Goal: Transaction & Acquisition: Purchase product/service

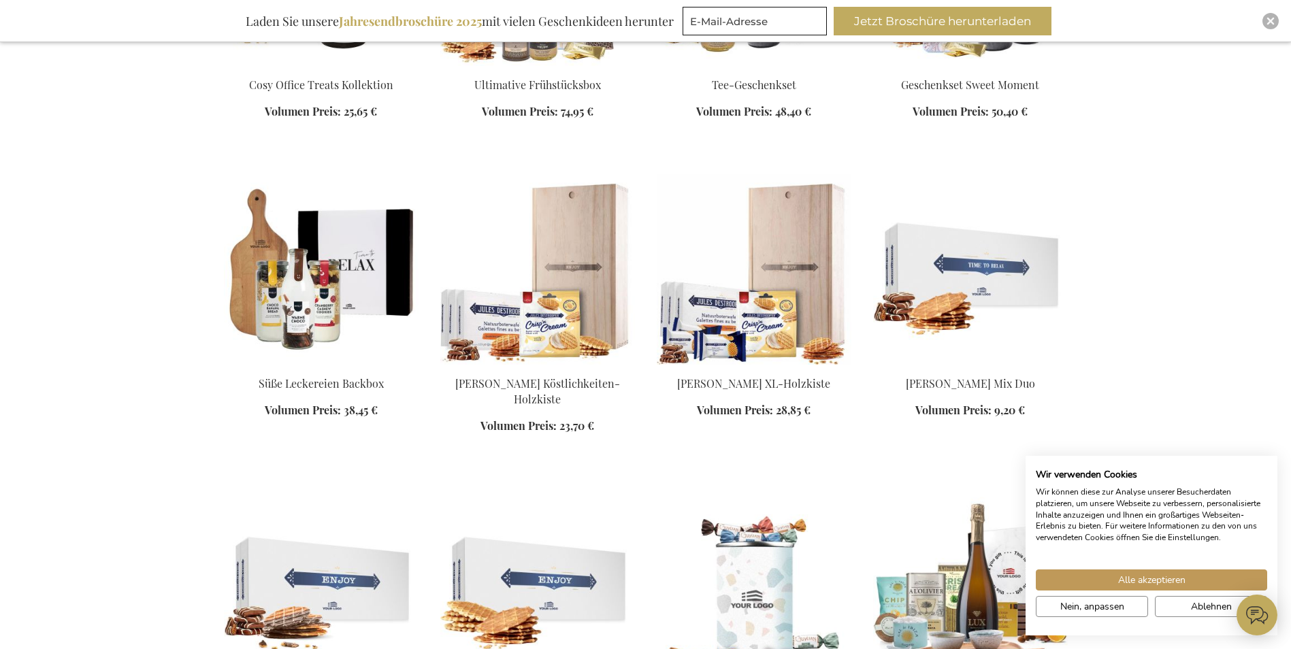
scroll to position [1089, 0]
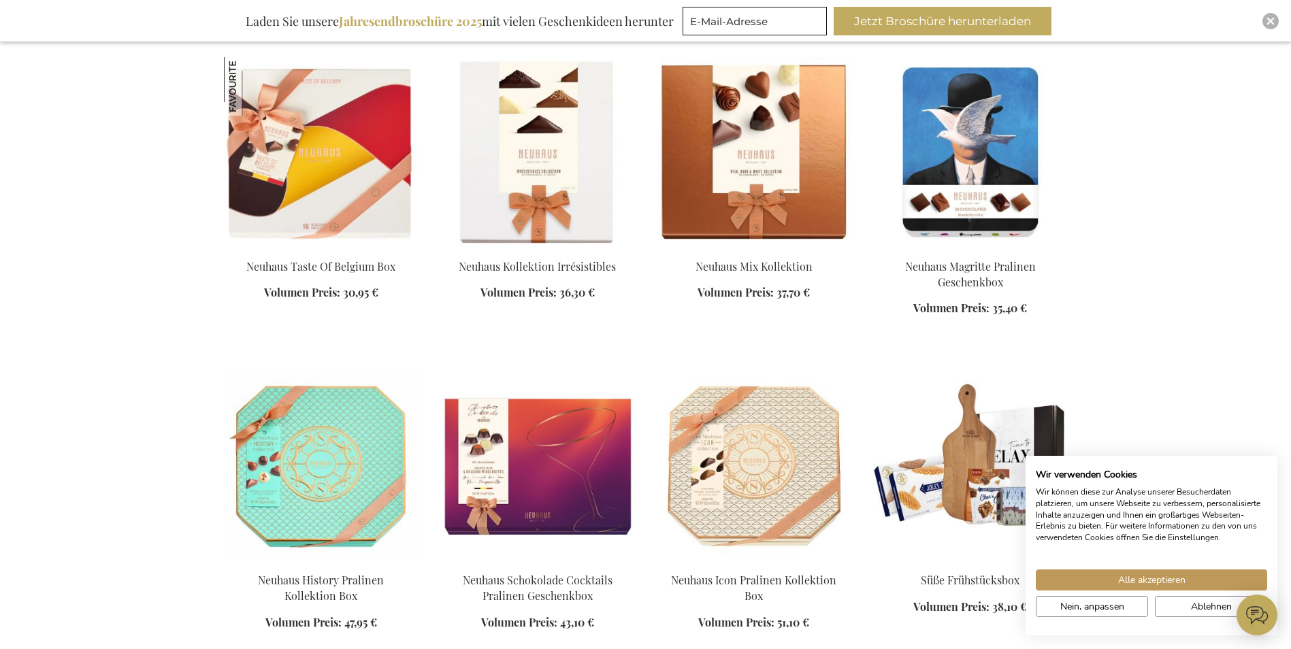
scroll to position [2246, 0]
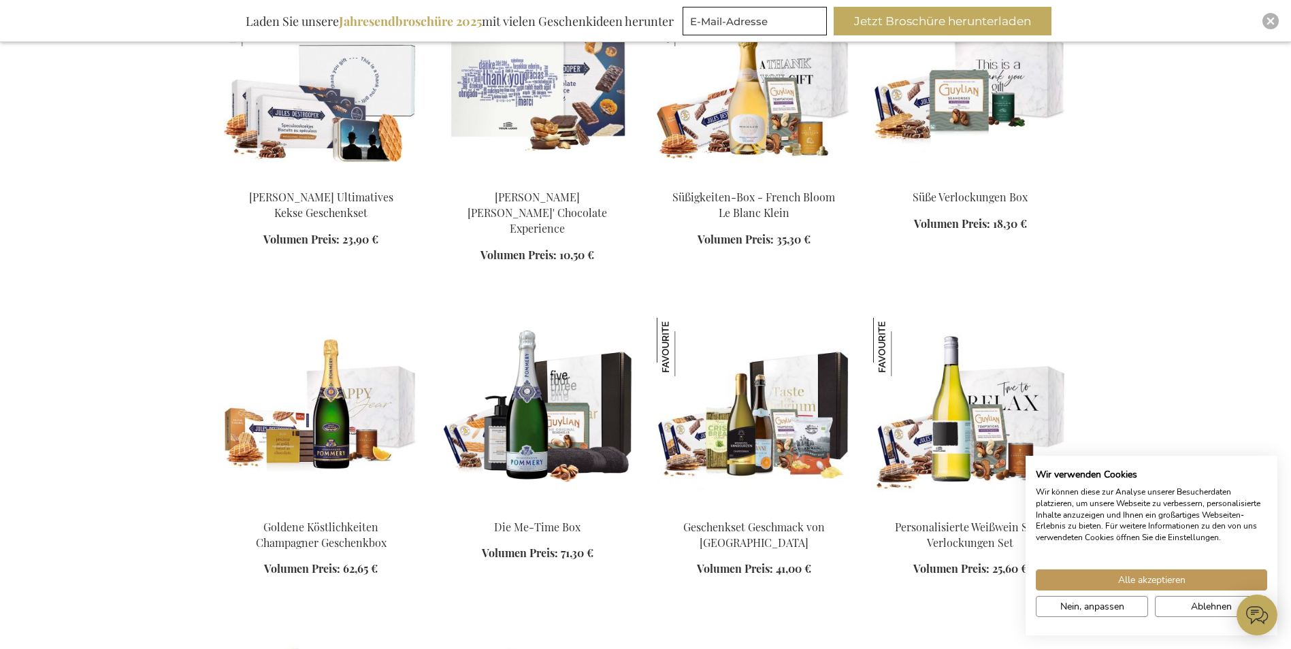
scroll to position [3199, 0]
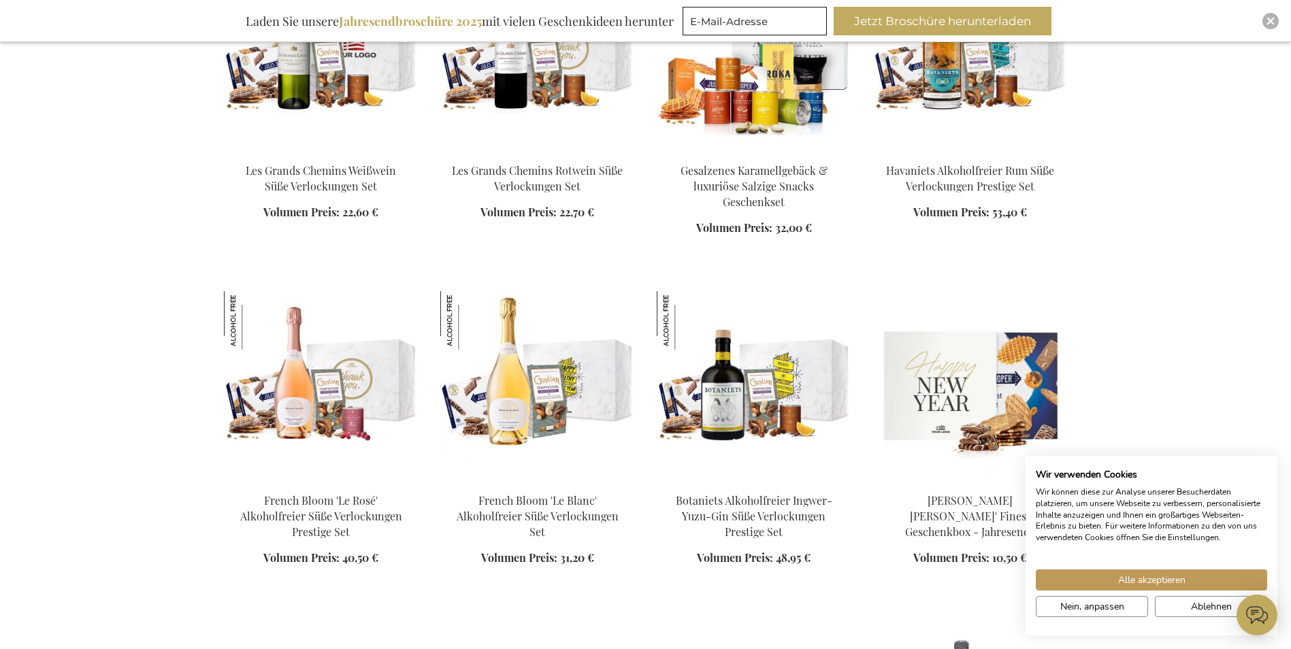
scroll to position [3879, 0]
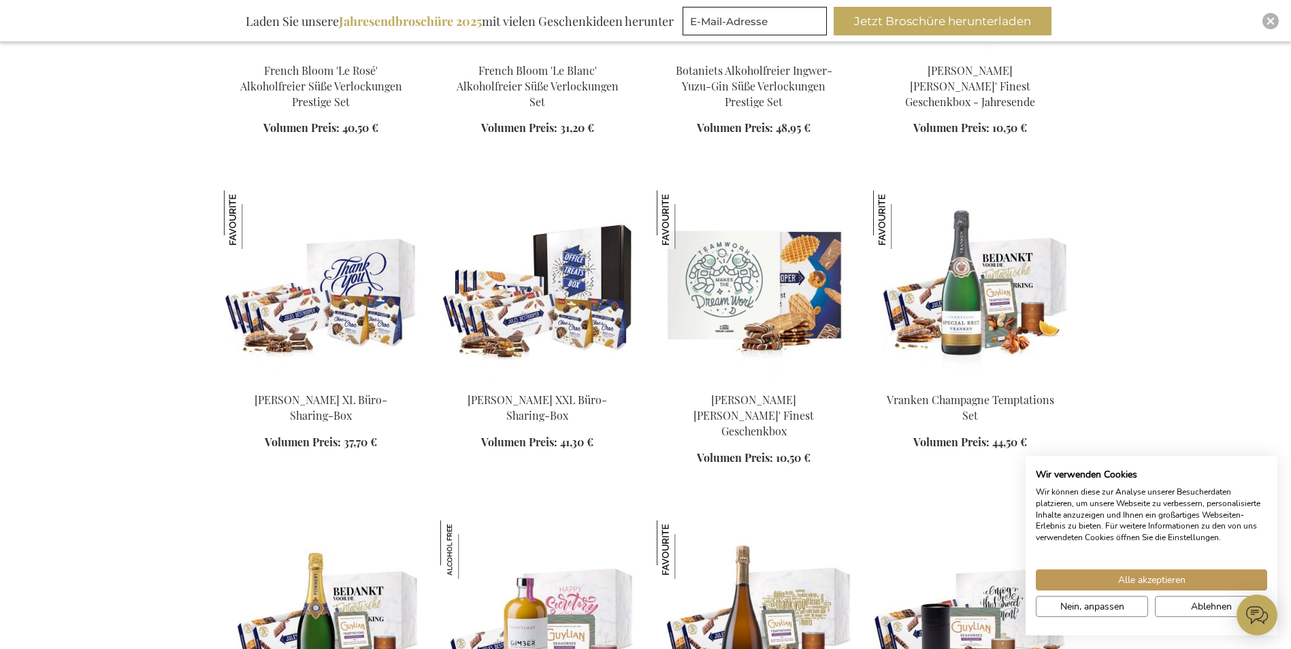
scroll to position [4220, 0]
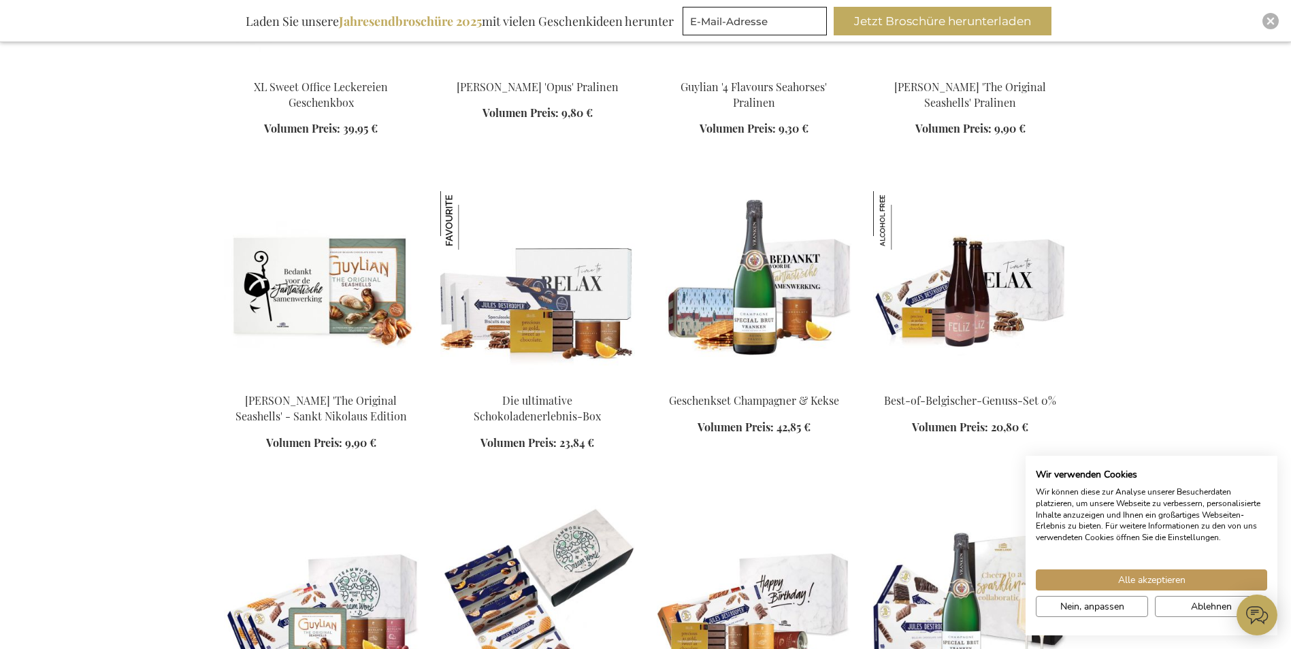
scroll to position [6125, 0]
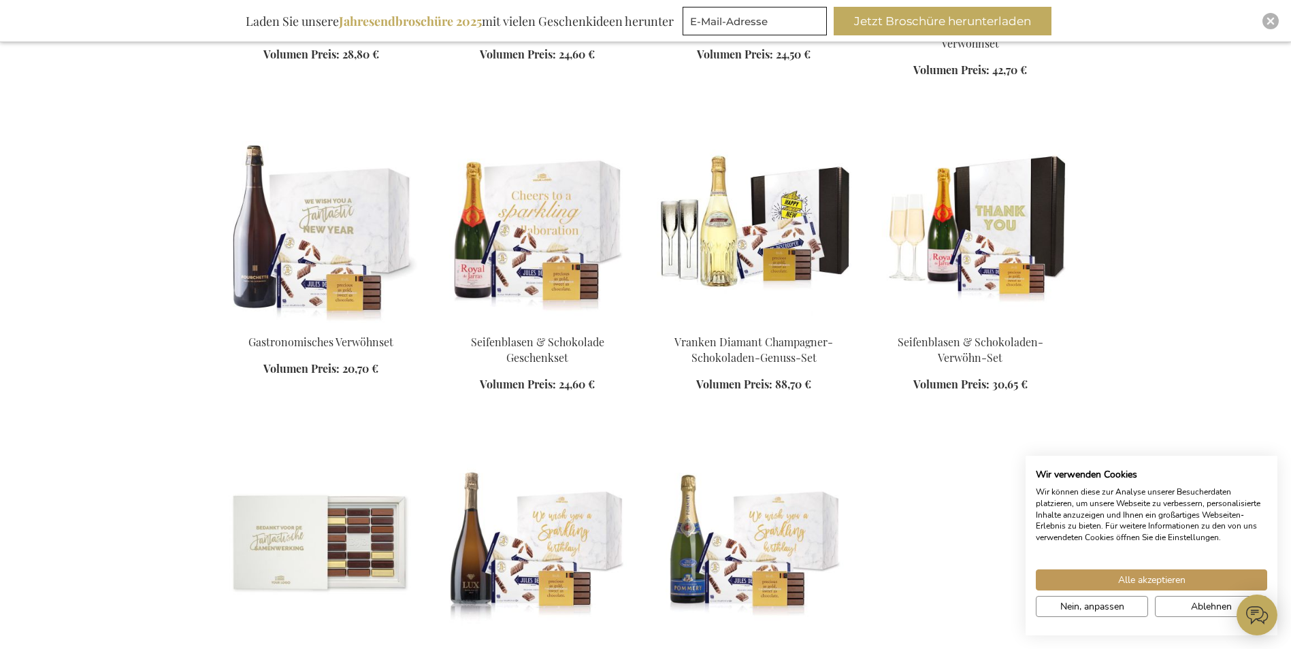
scroll to position [6874, 0]
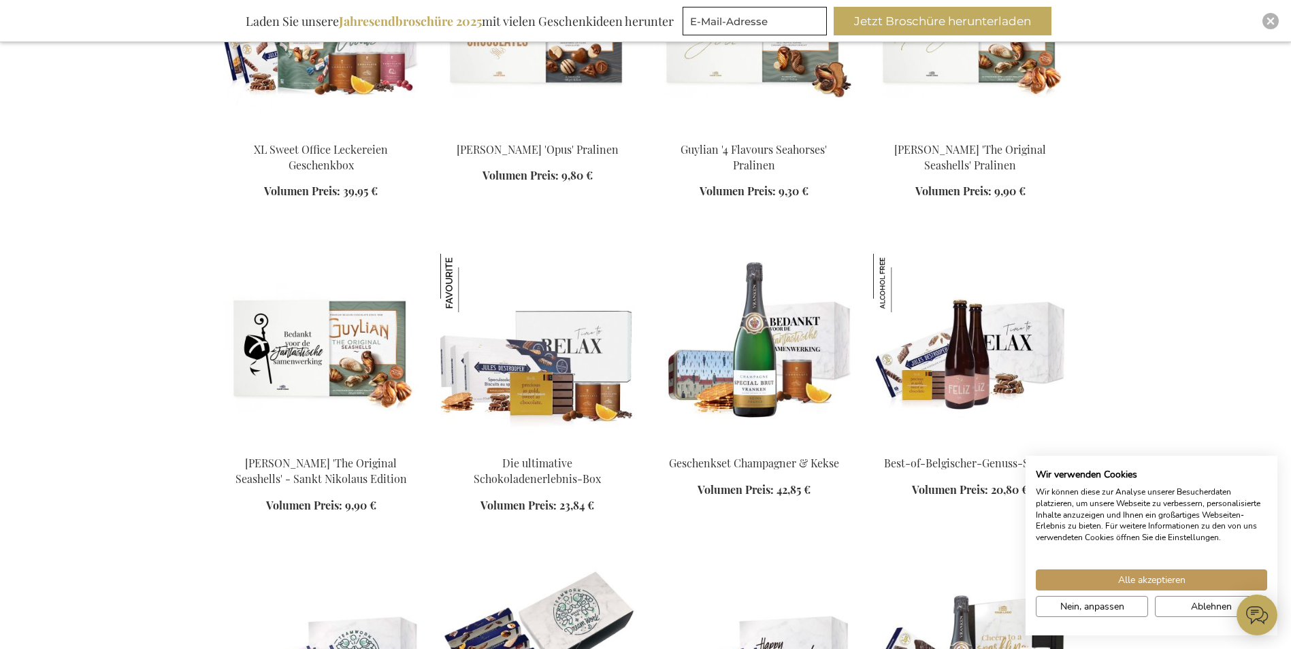
scroll to position [5989, 0]
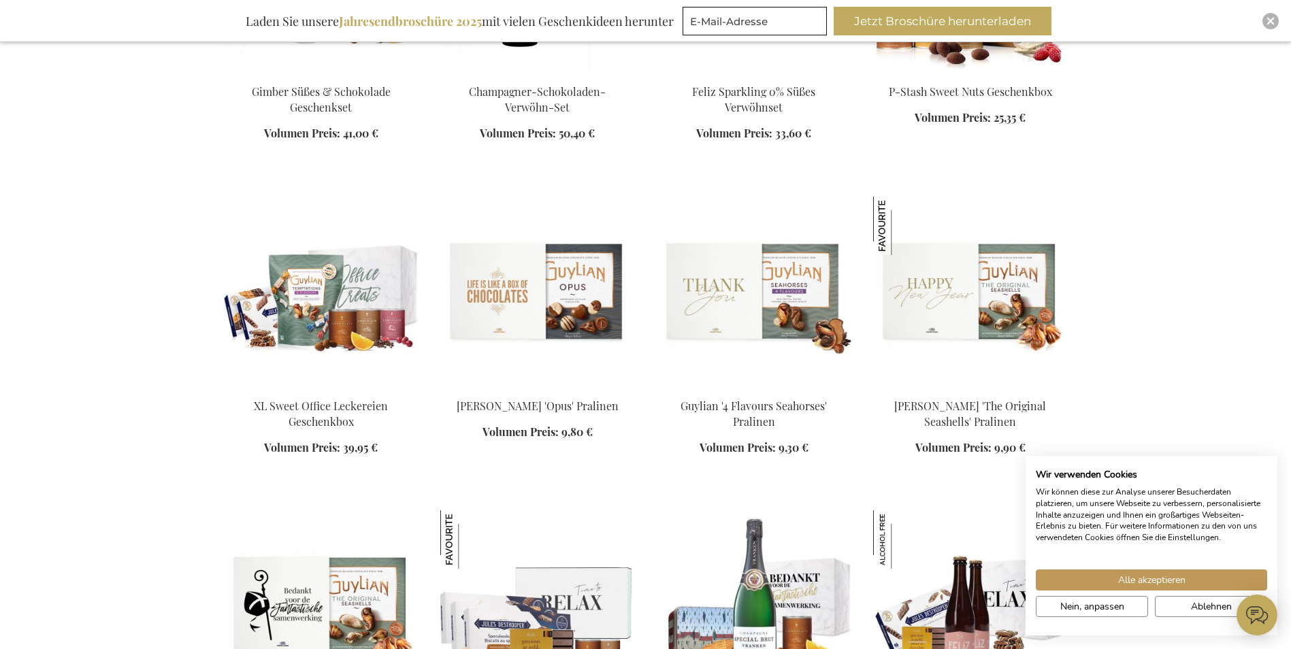
scroll to position [5717, 0]
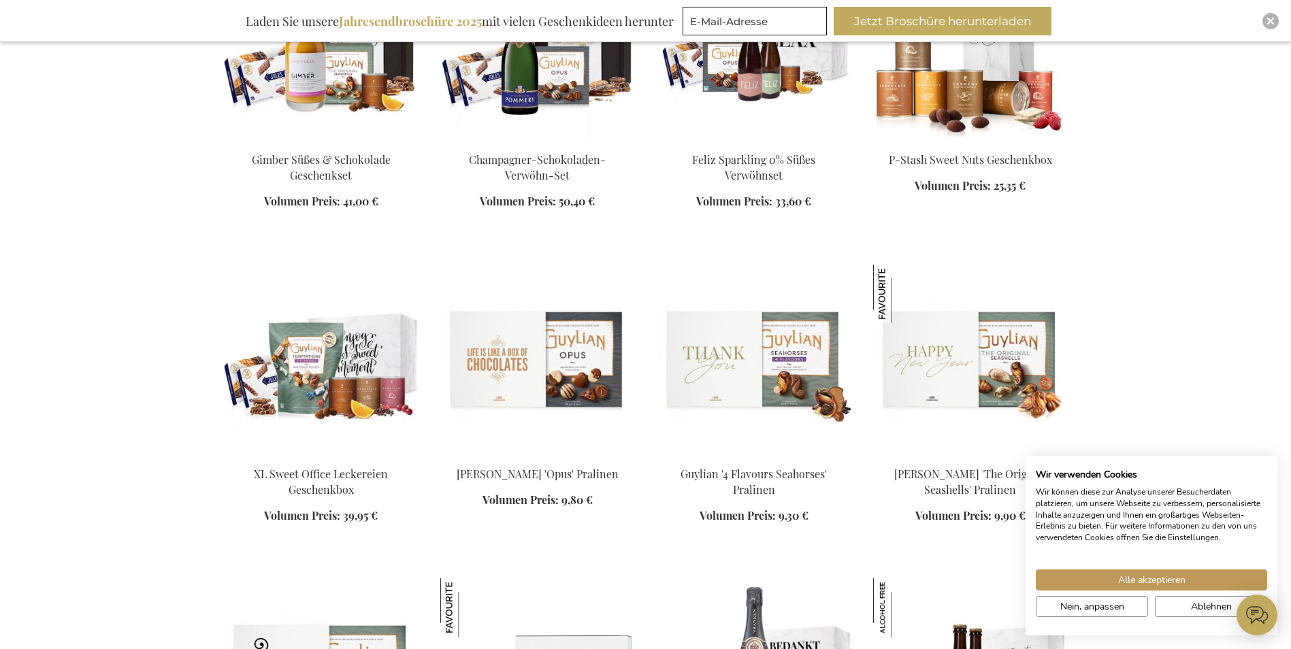
click at [300, 324] on img at bounding box center [321, 360] width 195 height 191
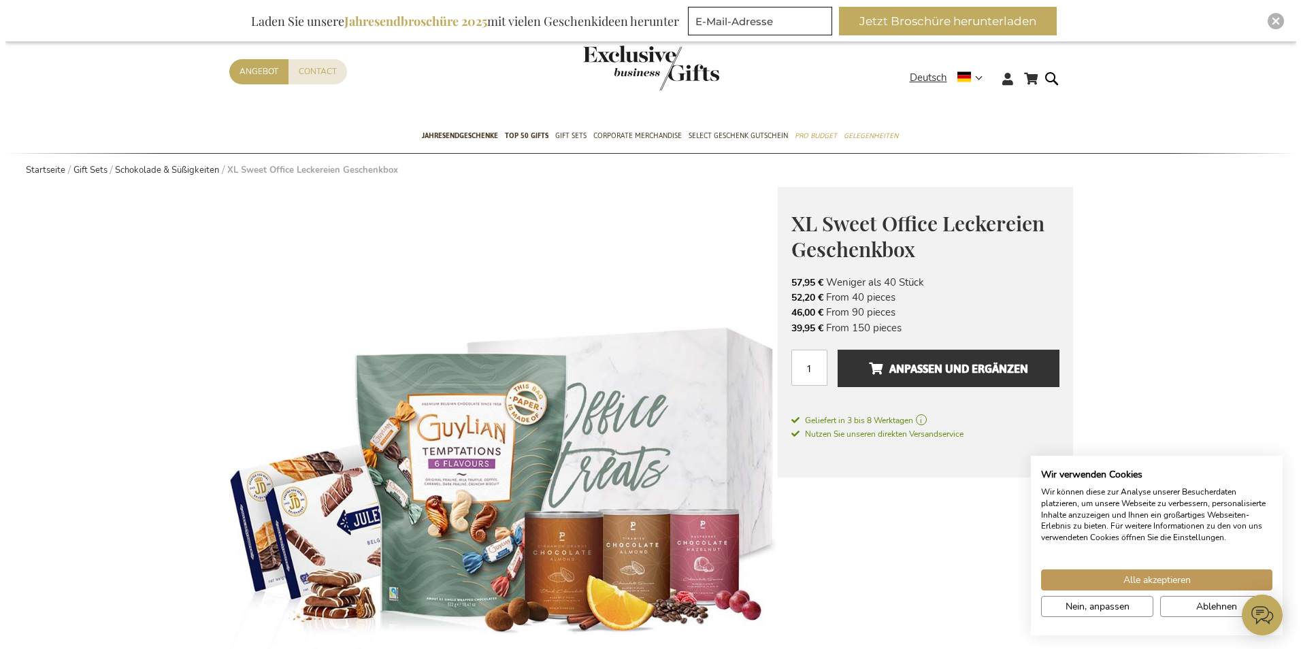
scroll to position [68, 0]
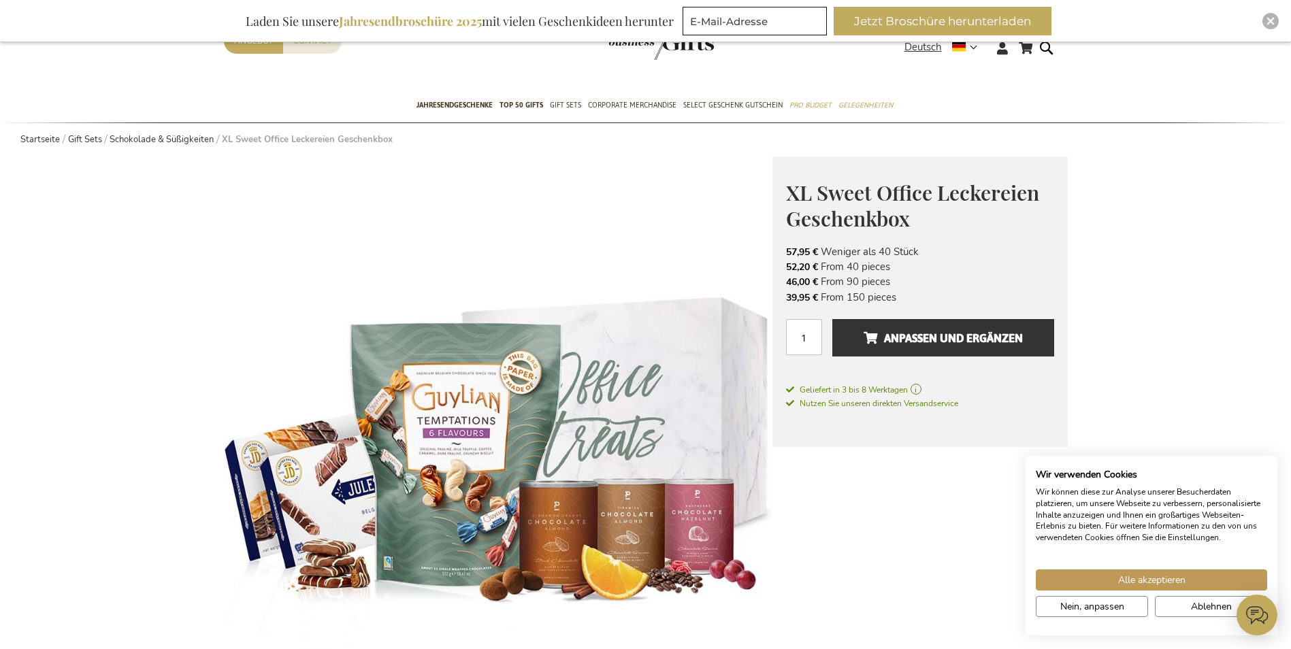
click at [915, 338] on span "Anpassen und ergänzen" at bounding box center [943, 338] width 159 height 22
